Goal: Navigation & Orientation: Find specific page/section

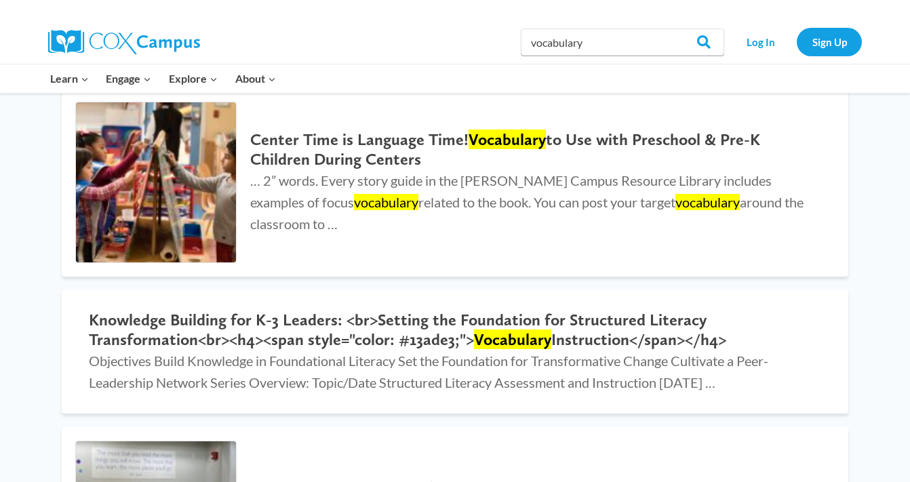
scroll to position [381, 0]
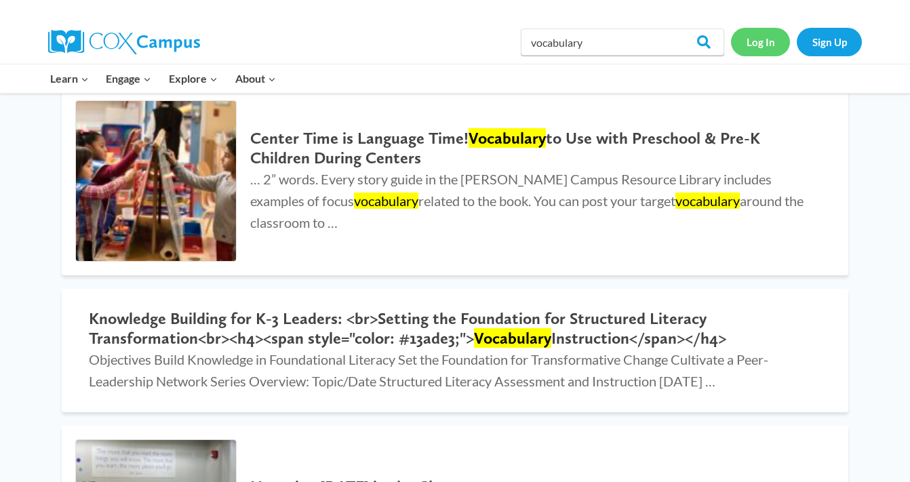
click at [760, 35] on link "Log In" at bounding box center [760, 42] width 59 height 28
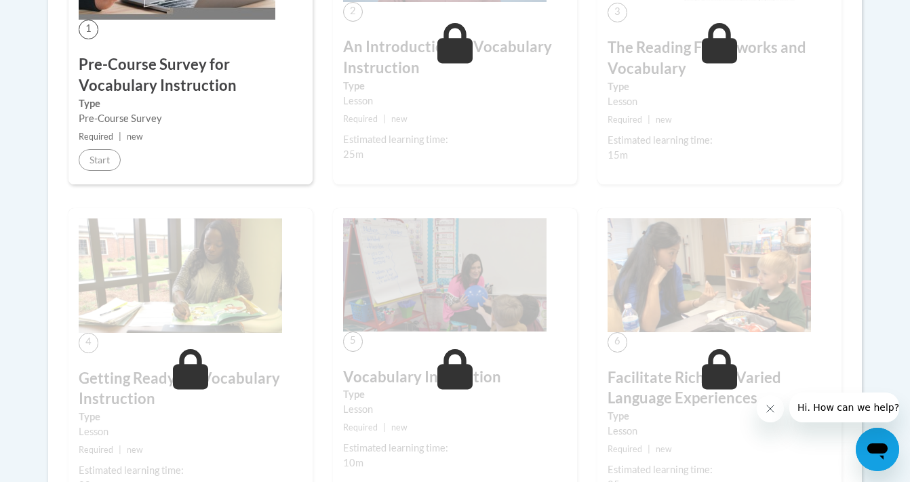
click at [359, 212] on div "5 Vocabulary Instruction Type Lesson Required | new Estimated learning time: 10…" at bounding box center [455, 357] width 244 height 298
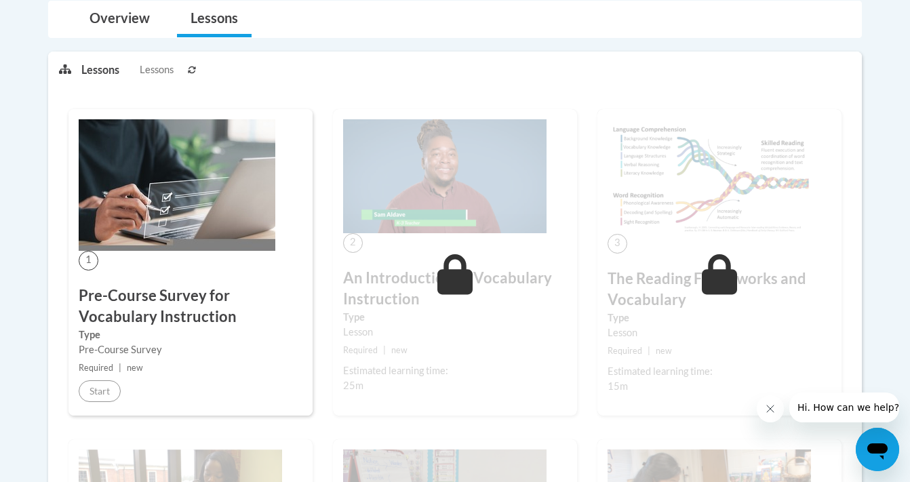
scroll to position [303, 0]
click at [148, 186] on img at bounding box center [177, 185] width 197 height 132
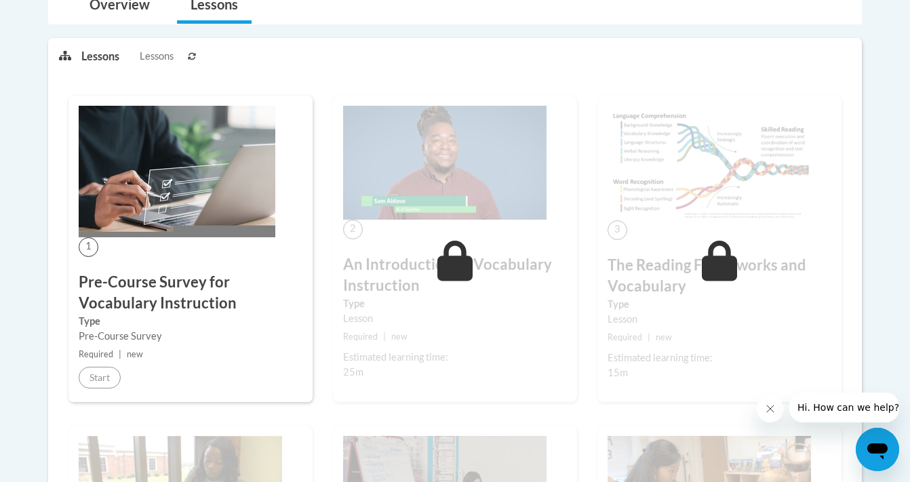
scroll to position [321, 0]
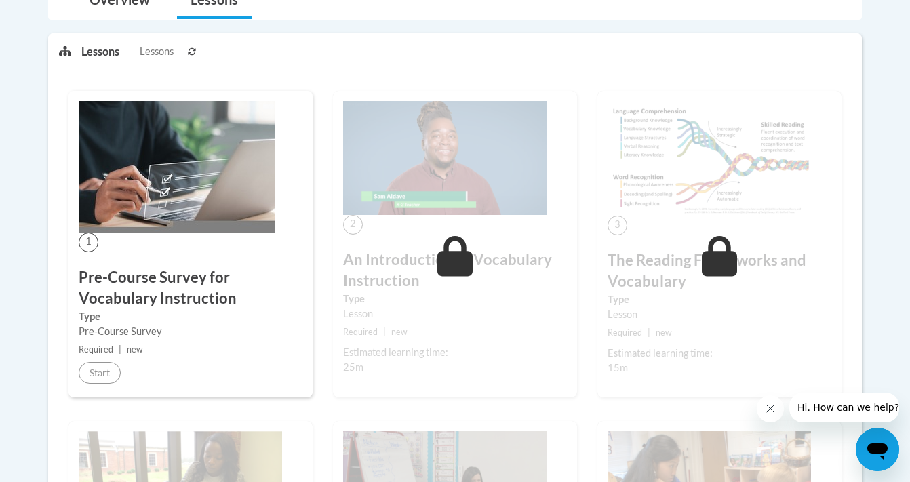
click at [92, 241] on span "1" at bounding box center [89, 243] width 20 height 20
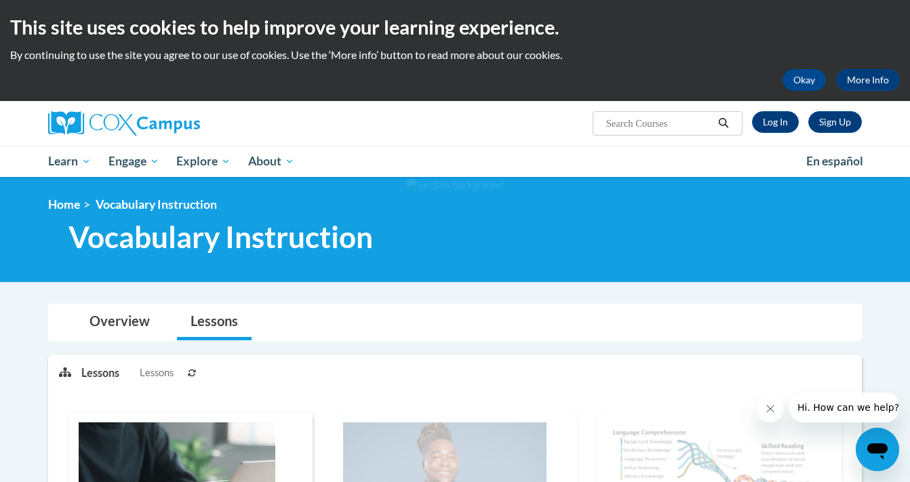
scroll to position [0, 0]
click at [781, 125] on link "Log In" at bounding box center [775, 122] width 47 height 22
